Goal: Task Accomplishment & Management: Complete application form

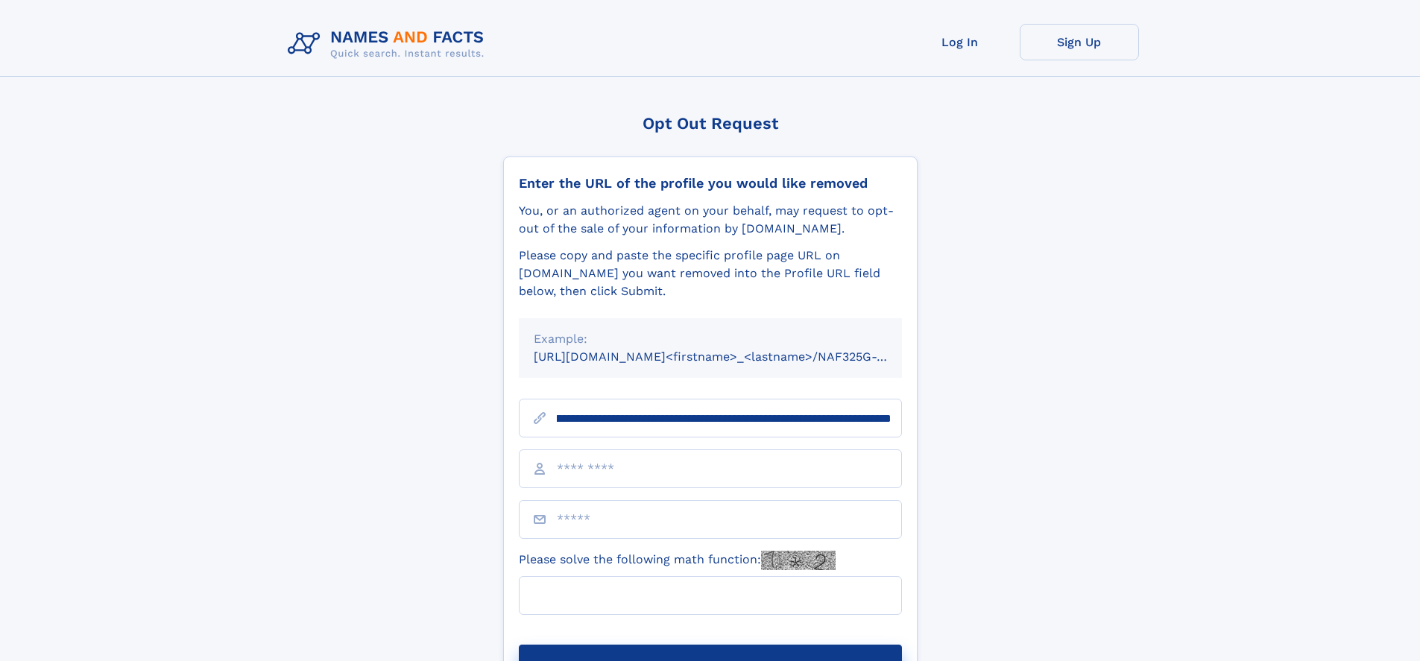
scroll to position [0, 175]
type input "**********"
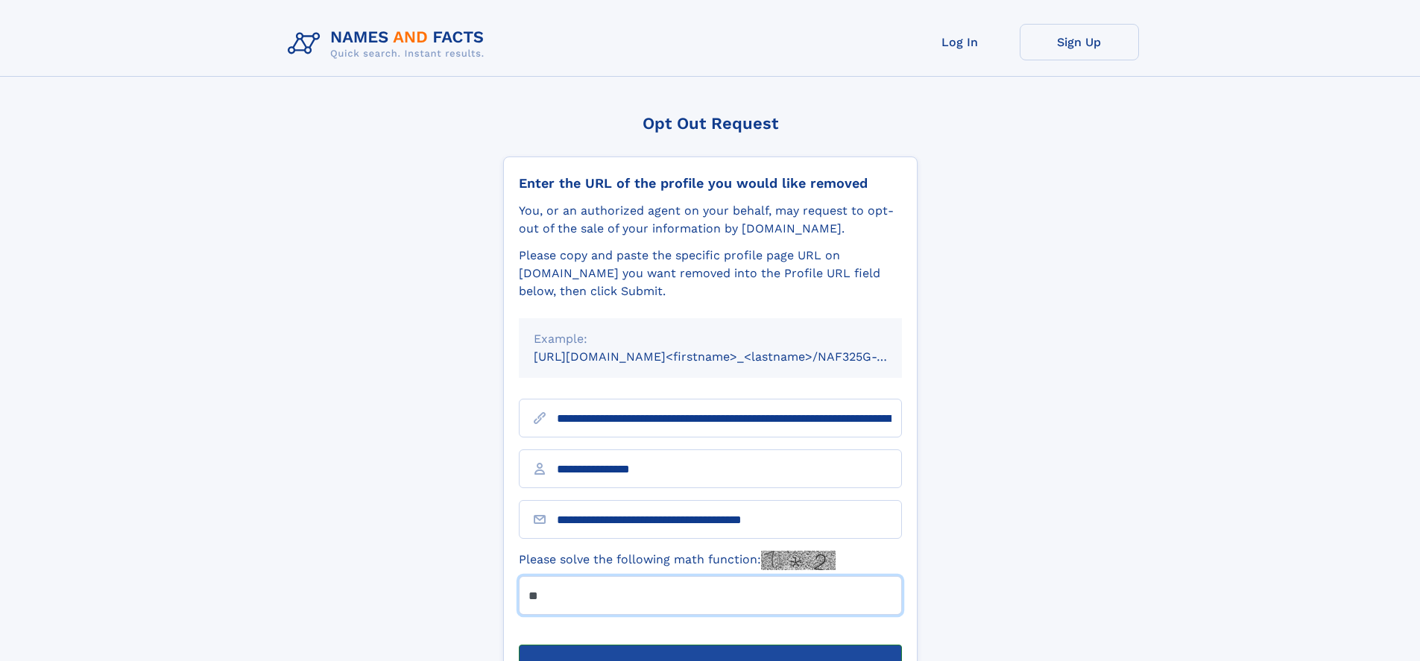
type input "**"
click at [709, 645] on button "Submit Opt Out Request" at bounding box center [710, 669] width 383 height 48
